Goal: Transaction & Acquisition: Obtain resource

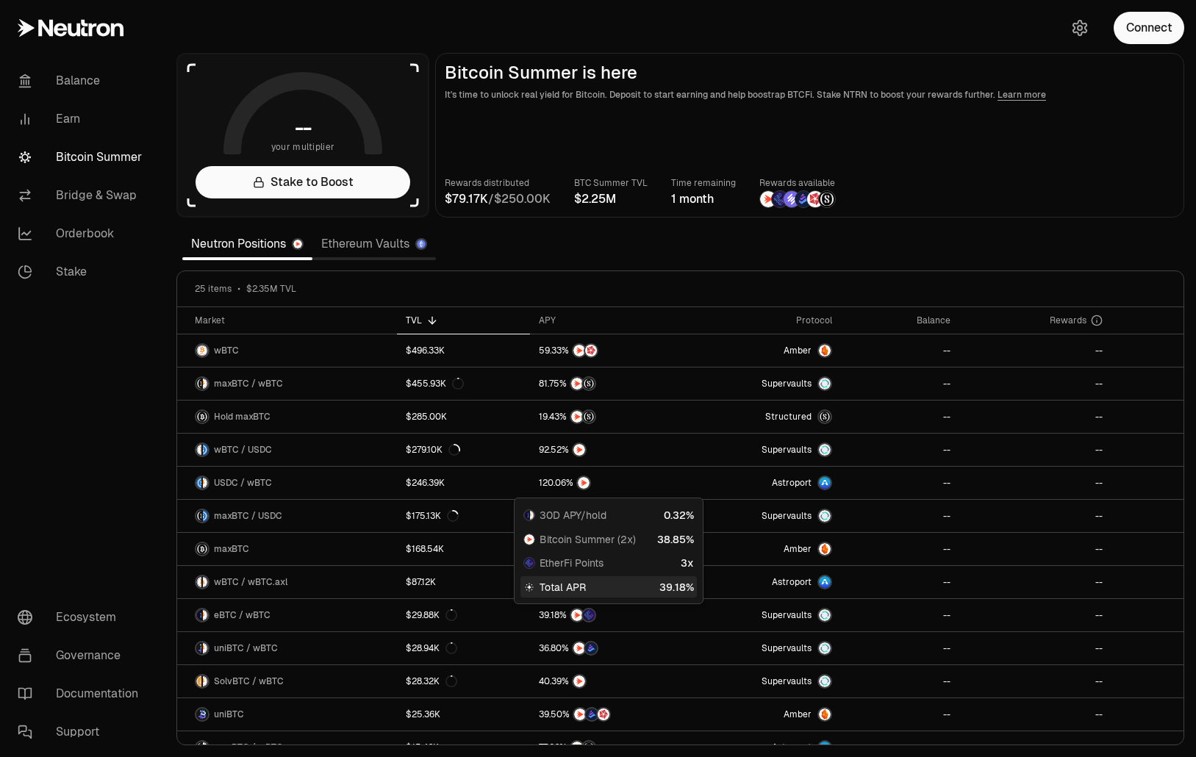
click at [255, 24] on section "-- your multiplier Stake to Boost Bitcoin Summer is here It's time to unlock re…" at bounding box center [680, 378] width 1031 height 757
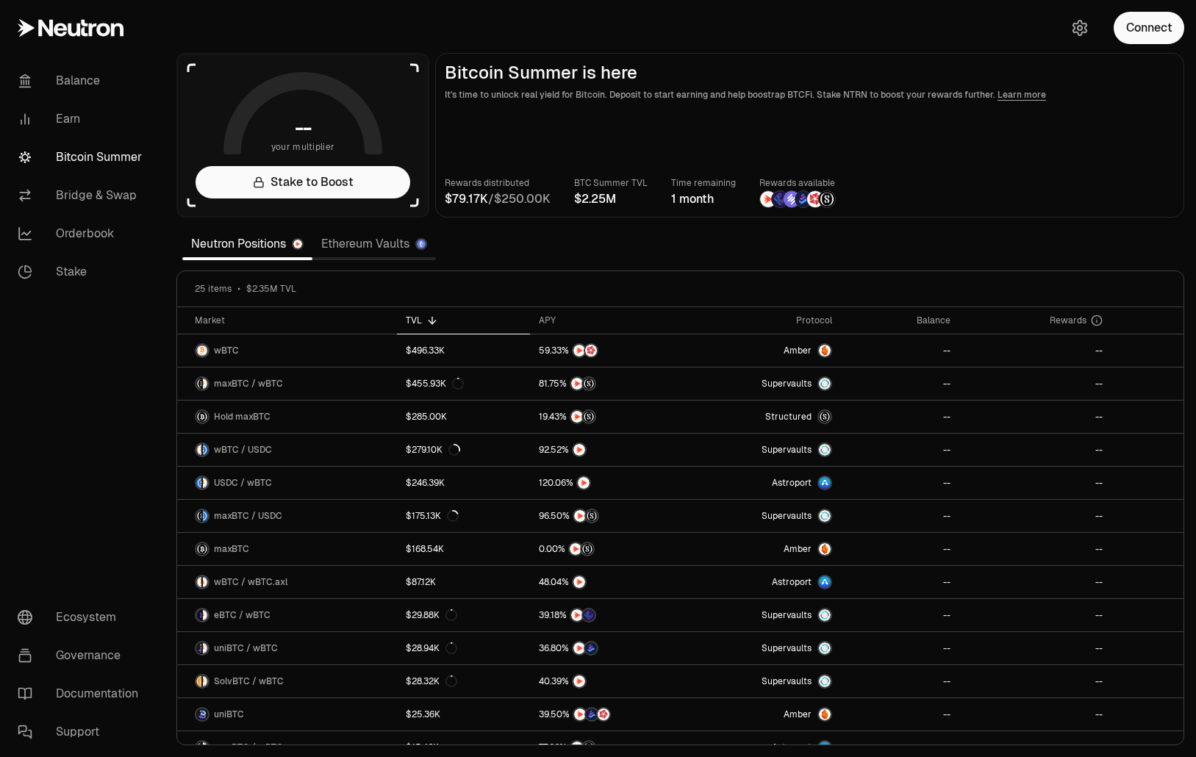
click at [1152, 46] on div "Connect" at bounding box center [1125, 28] width 141 height 56
click at [1158, 37] on button "Connect" at bounding box center [1149, 28] width 71 height 32
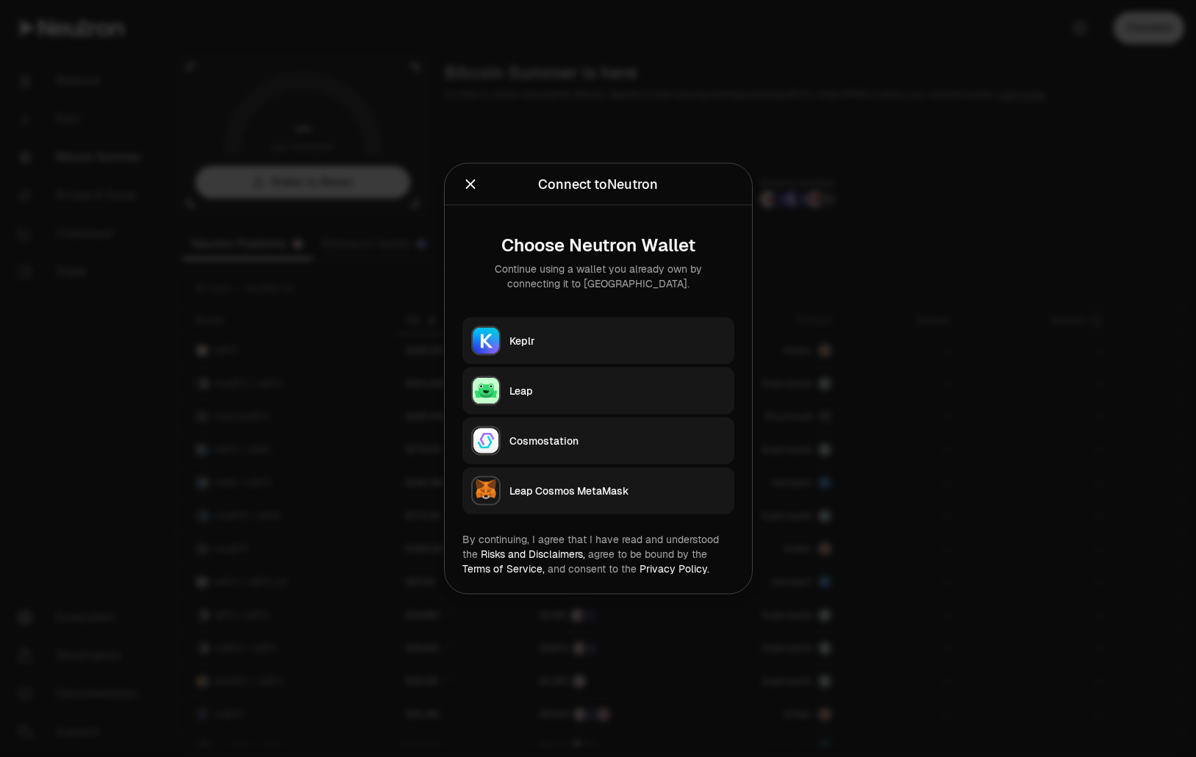
click at [587, 329] on button "Keplr" at bounding box center [598, 341] width 272 height 47
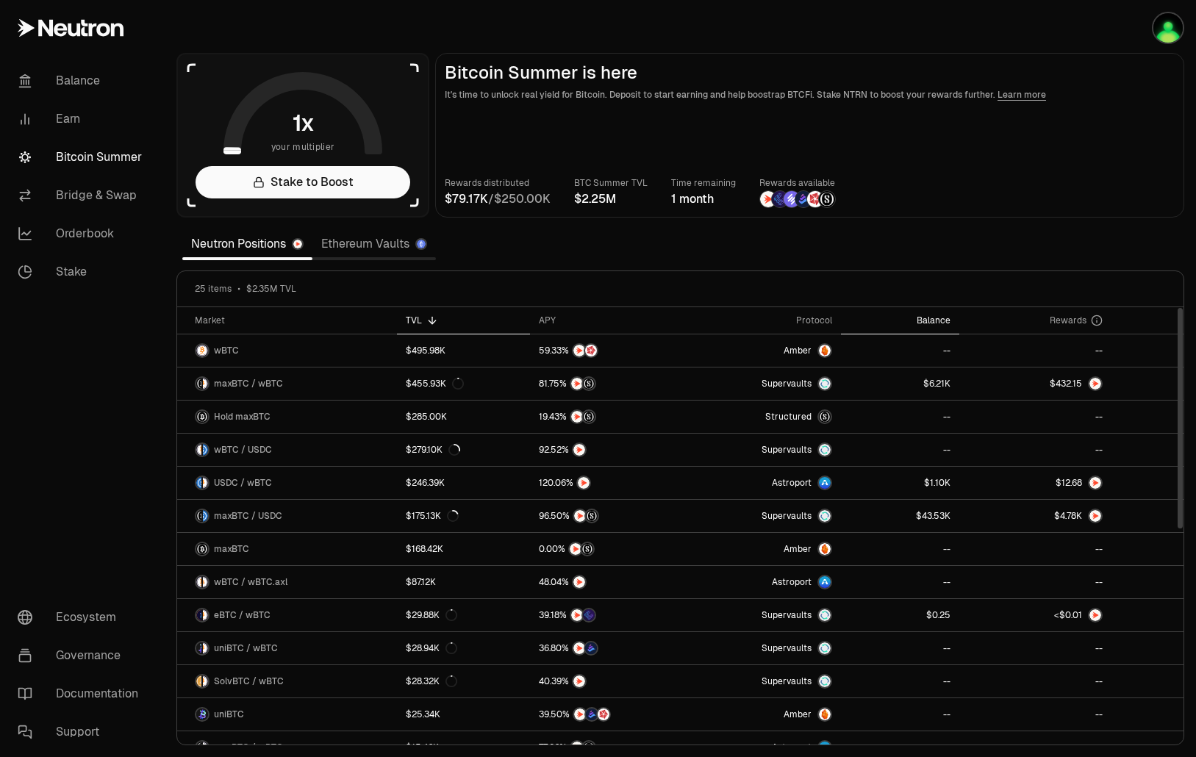
click at [939, 323] on div "Balance" at bounding box center [900, 321] width 101 height 12
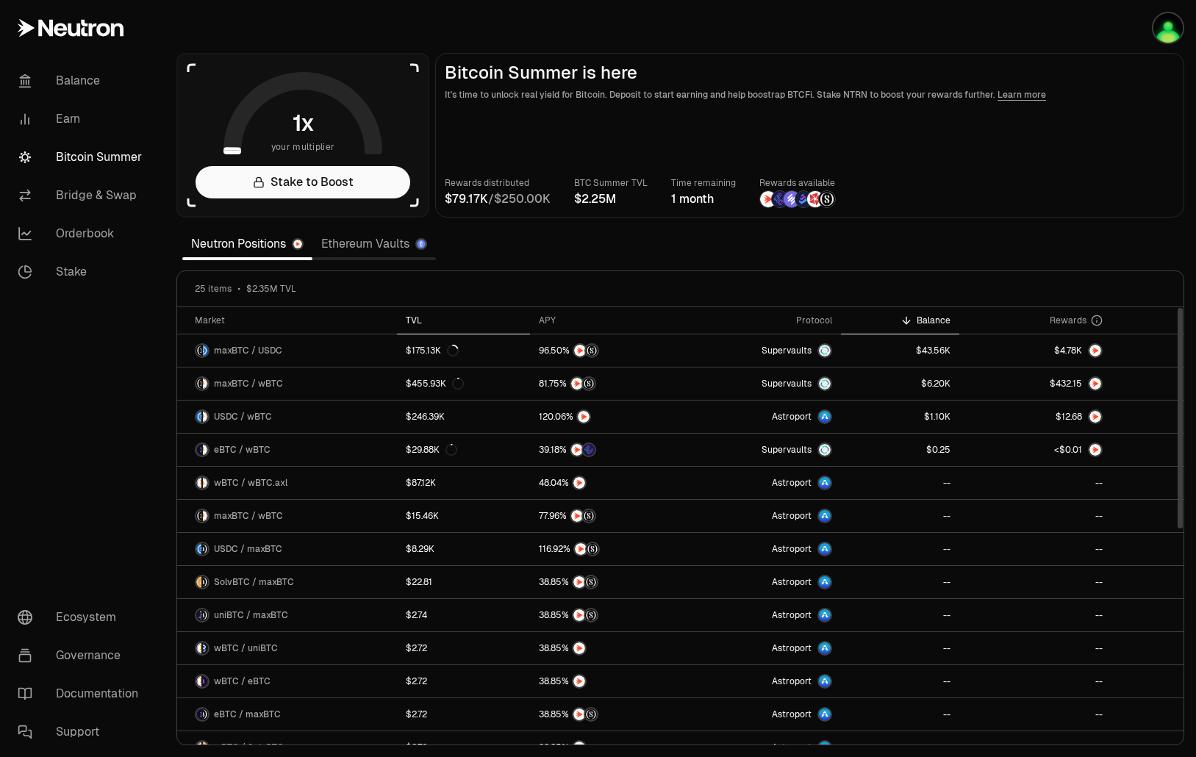
click at [419, 320] on div "TVL" at bounding box center [463, 321] width 115 height 12
